Goal: Information Seeking & Learning: Learn about a topic

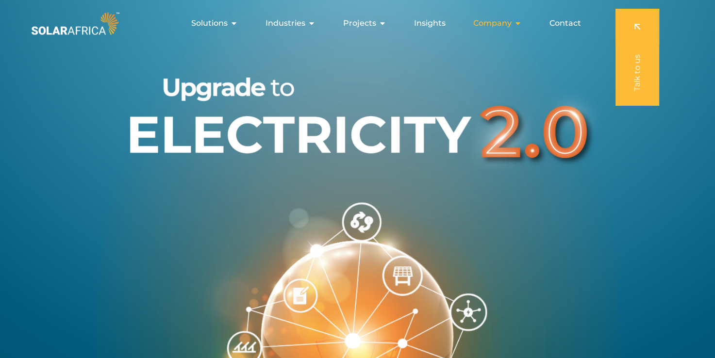
click at [518, 30] on div "Company Close Company Open Company" at bounding box center [497, 23] width 64 height 19
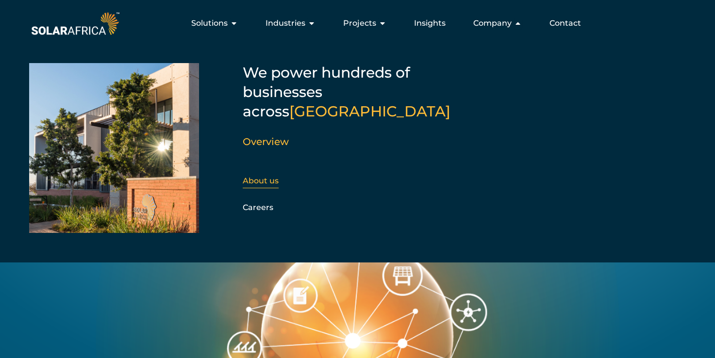
click at [269, 176] on link "About us" at bounding box center [261, 180] width 36 height 9
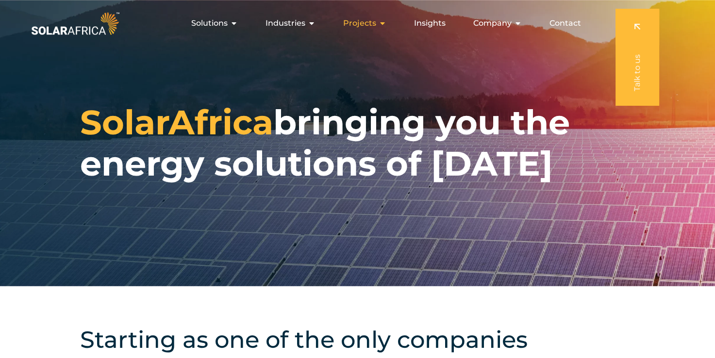
click at [379, 27] on icon "Menu" at bounding box center [383, 23] width 8 height 8
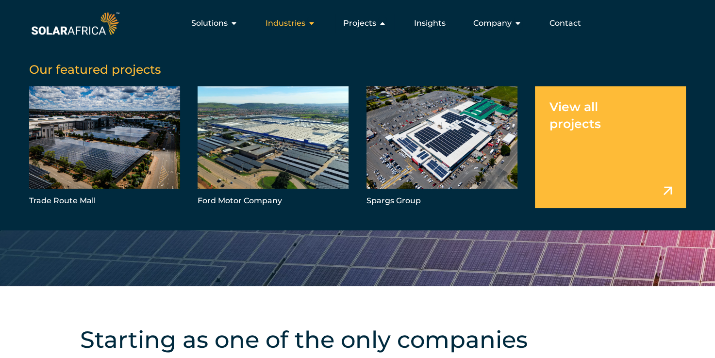
click at [311, 25] on icon "Menu" at bounding box center [312, 23] width 8 height 8
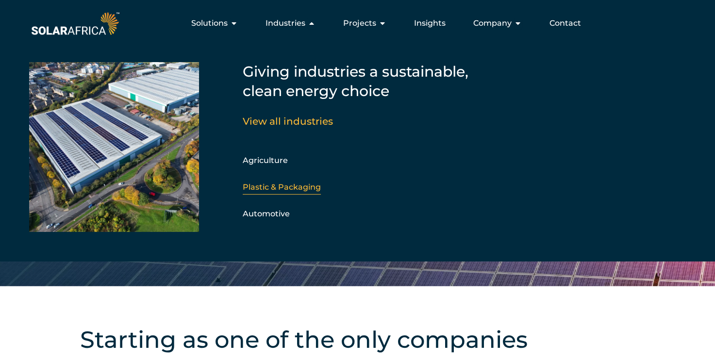
click at [282, 184] on link "Plastic & Packaging" at bounding box center [282, 186] width 78 height 9
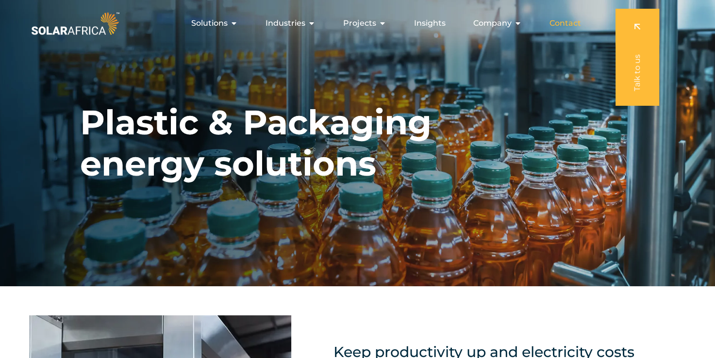
click at [552, 19] on span "Contact" at bounding box center [565, 23] width 32 height 12
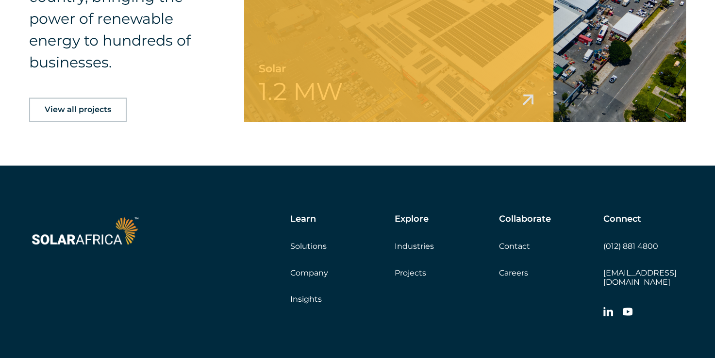
scroll to position [1553, 0]
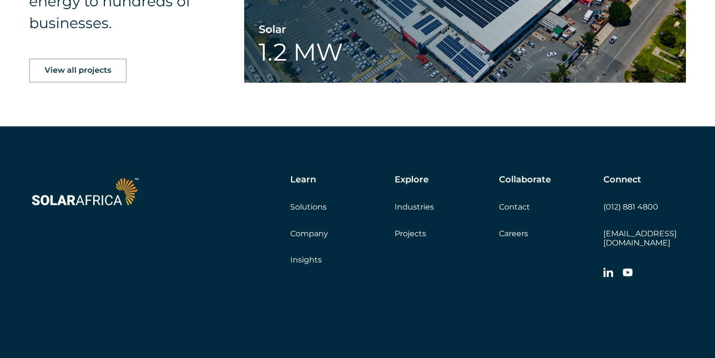
click at [505, 232] on link "Careers" at bounding box center [513, 233] width 29 height 9
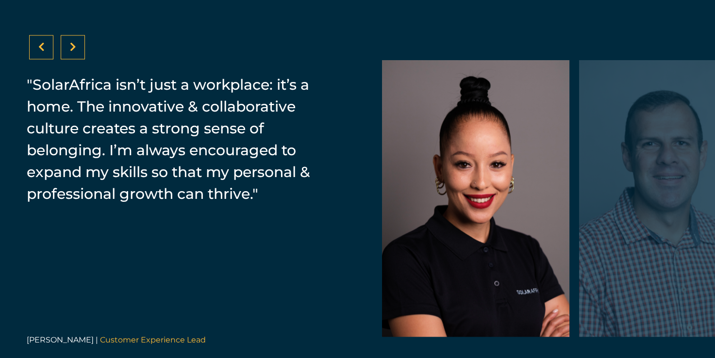
scroll to position [1504, 0]
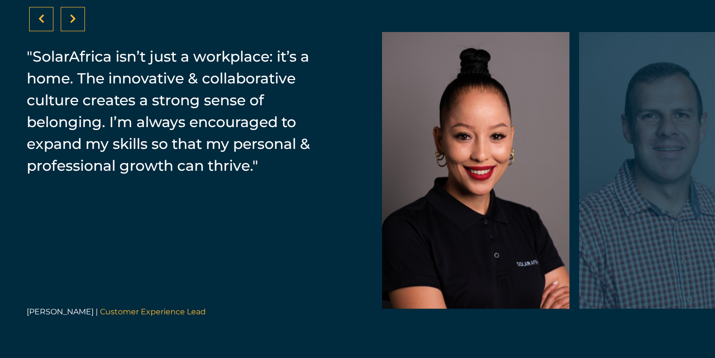
click at [76, 25] on div at bounding box center [73, 19] width 24 height 24
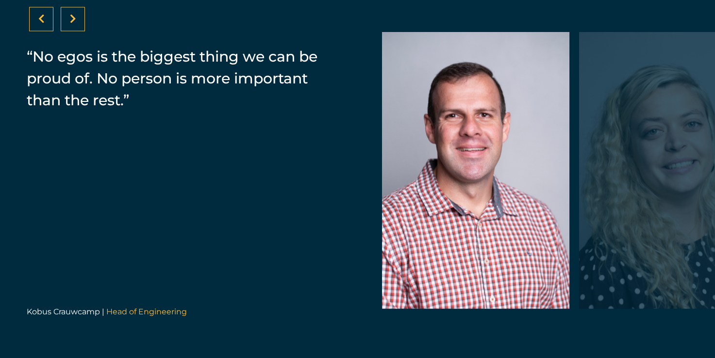
click at [76, 25] on div at bounding box center [73, 19] width 24 height 24
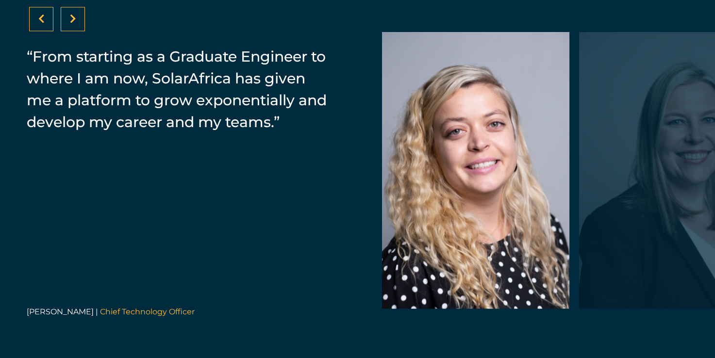
click at [76, 24] on div at bounding box center [73, 19] width 24 height 24
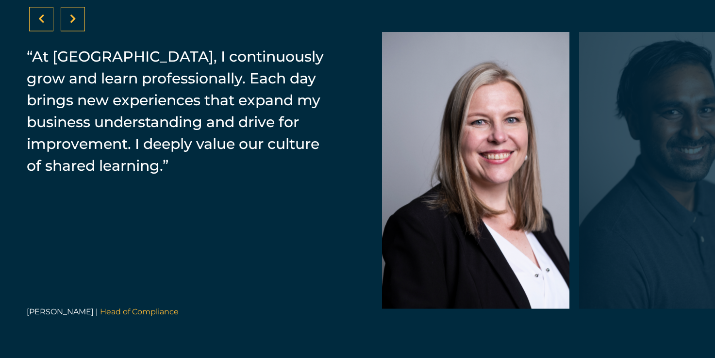
click at [76, 24] on div at bounding box center [73, 19] width 24 height 24
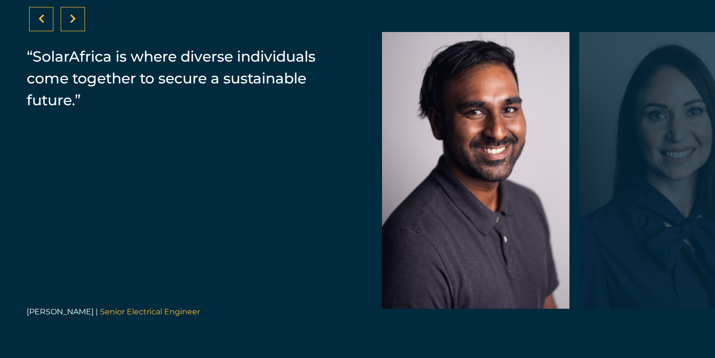
click at [76, 24] on div at bounding box center [73, 19] width 24 height 24
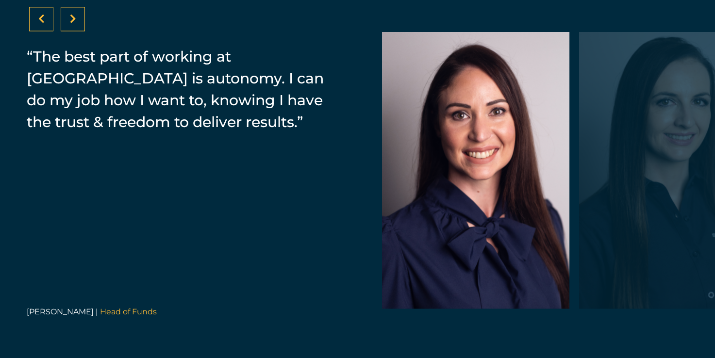
click at [76, 24] on div at bounding box center [73, 19] width 24 height 24
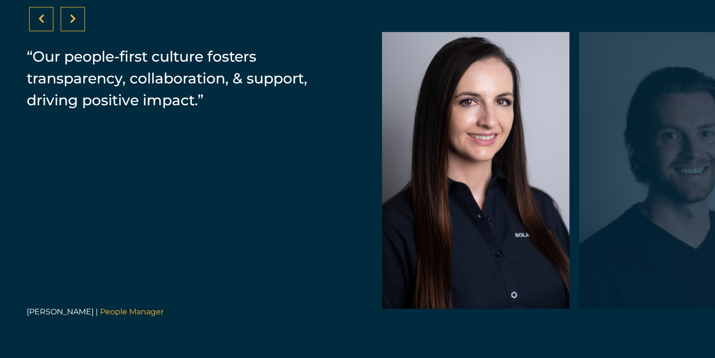
click at [50, 22] on div at bounding box center [41, 19] width 24 height 24
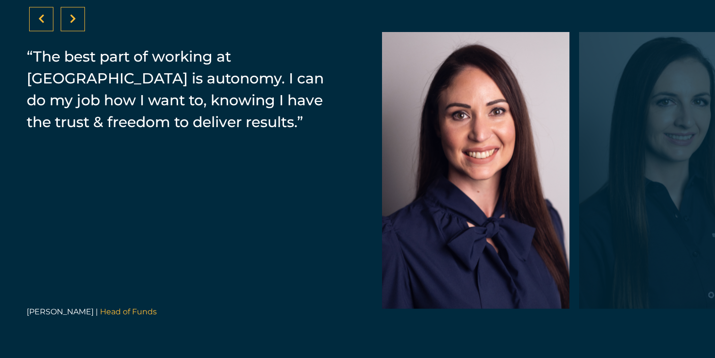
click at [70, 19] on icon at bounding box center [73, 19] width 6 height 10
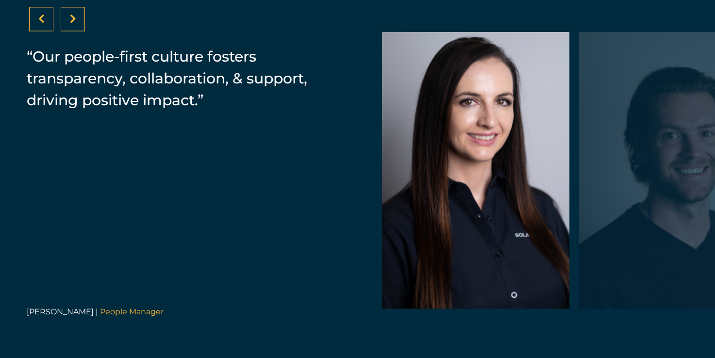
click at [70, 19] on icon at bounding box center [73, 19] width 6 height 10
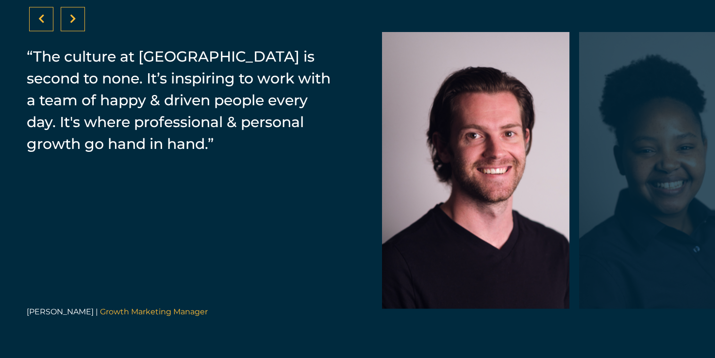
click at [70, 19] on icon at bounding box center [73, 19] width 6 height 10
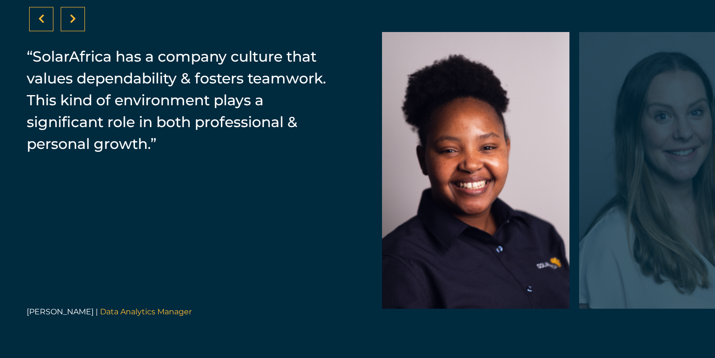
click at [70, 19] on icon at bounding box center [73, 19] width 6 height 10
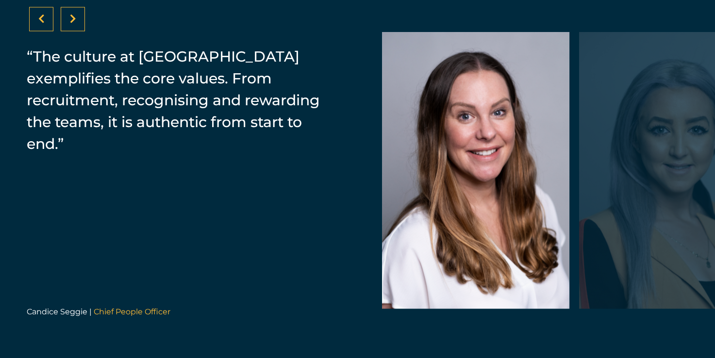
click at [70, 19] on icon at bounding box center [73, 19] width 6 height 10
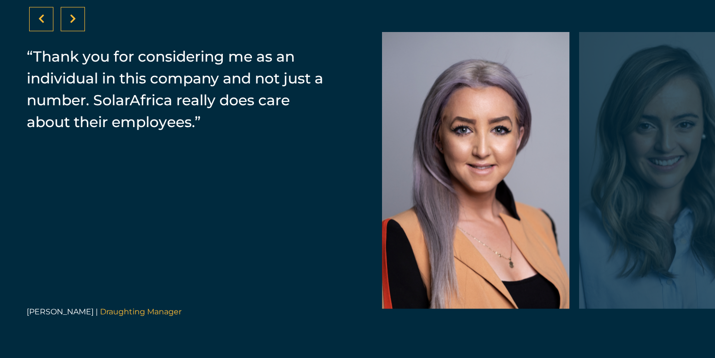
click at [70, 19] on icon at bounding box center [73, 19] width 6 height 10
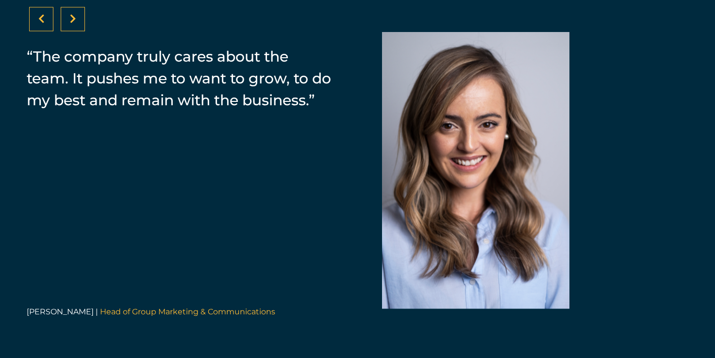
click at [49, 19] on div at bounding box center [41, 19] width 24 height 24
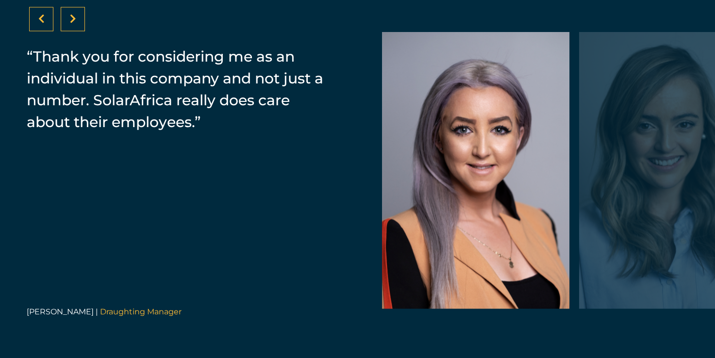
click at [72, 24] on div at bounding box center [73, 19] width 24 height 24
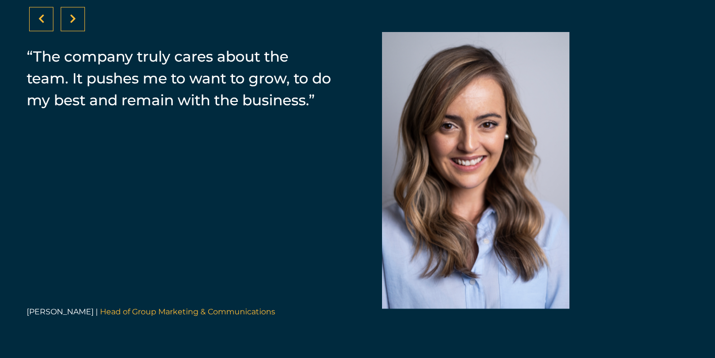
click at [72, 24] on div at bounding box center [73, 19] width 24 height 24
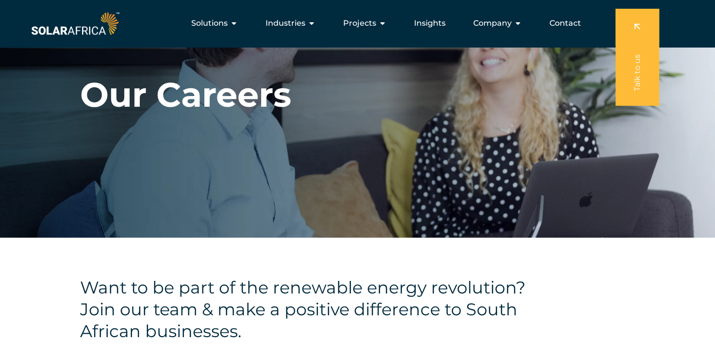
scroll to position [0, 0]
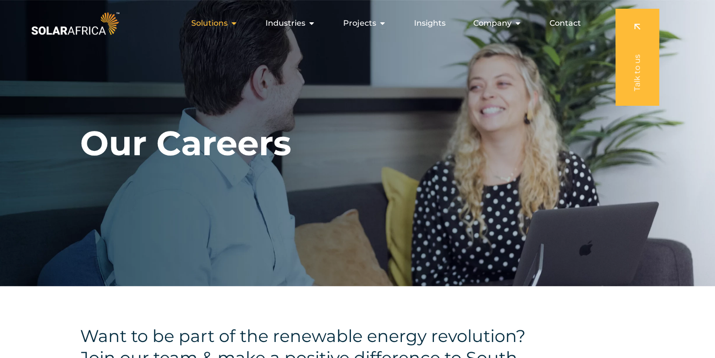
click at [237, 21] on icon "Menu" at bounding box center [234, 23] width 8 height 8
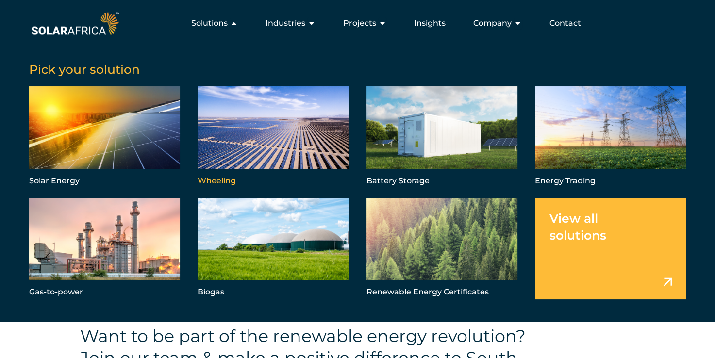
click at [237, 165] on link "Menu" at bounding box center [273, 136] width 151 height 101
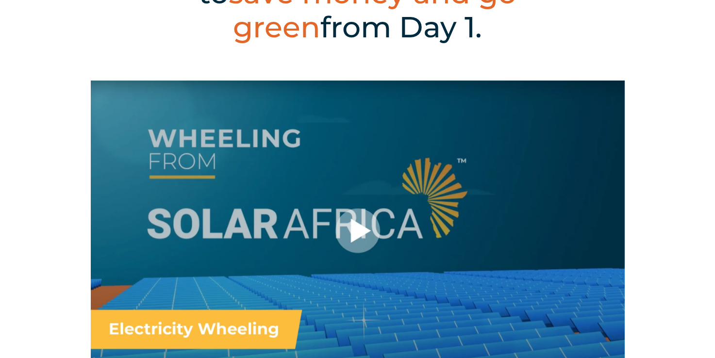
scroll to position [388, 0]
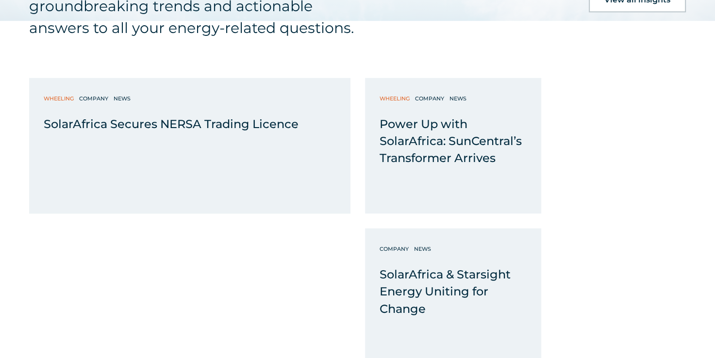
scroll to position [1504, 0]
